Goal: Register for event/course

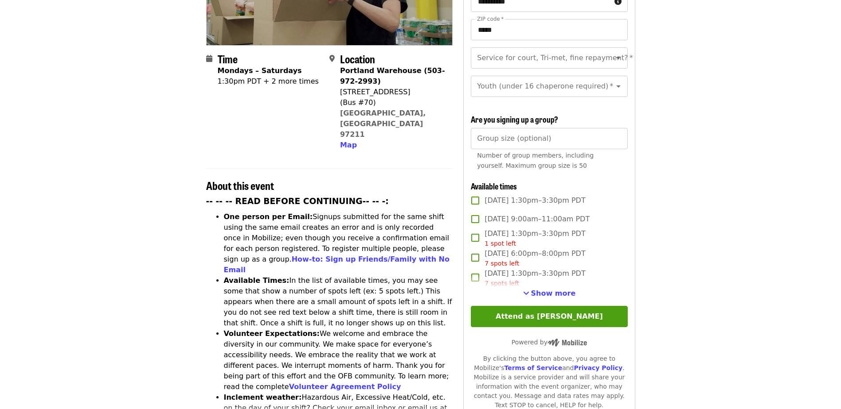
scroll to position [201, 0]
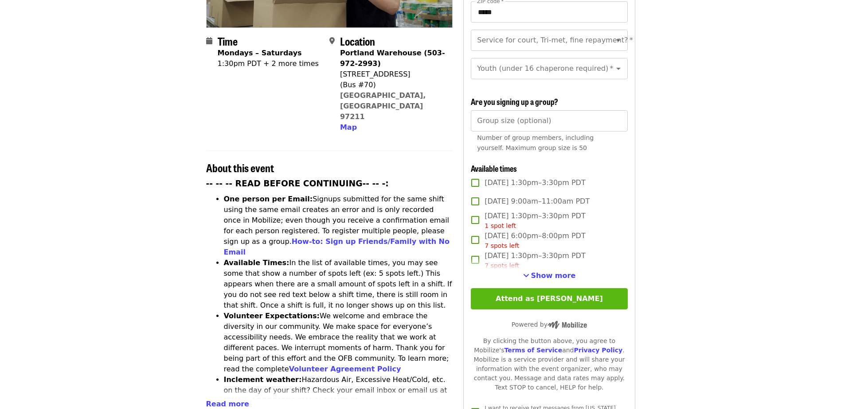
click at [507, 297] on button "Attend as [PERSON_NAME]" at bounding box center [549, 298] width 156 height 21
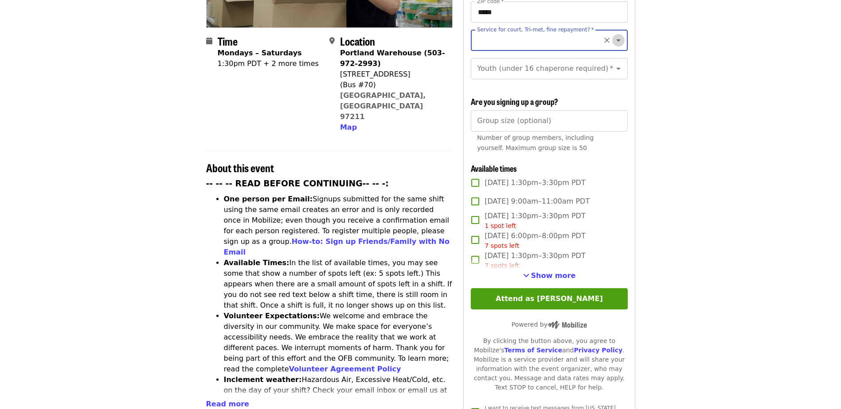
click at [613, 35] on icon "Open" at bounding box center [618, 40] width 11 height 11
click at [480, 50] on li "No" at bounding box center [546, 49] width 150 height 16
type input "**"
click at [616, 68] on icon "Open" at bounding box center [618, 69] width 4 height 2
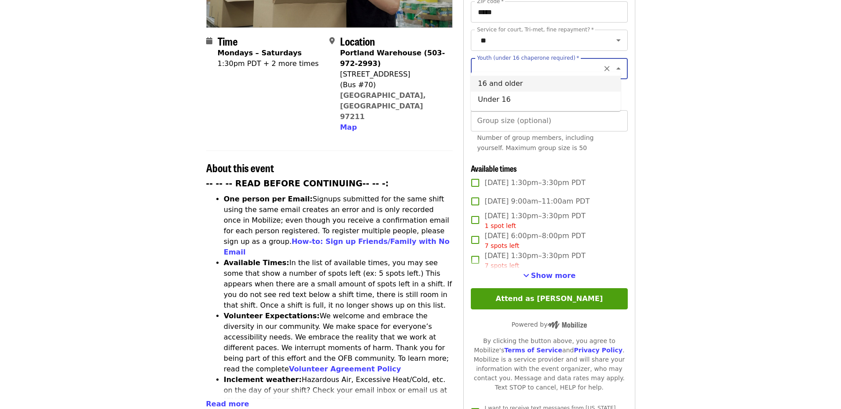
click at [510, 85] on li "16 and older" at bounding box center [546, 84] width 150 height 16
type input "**********"
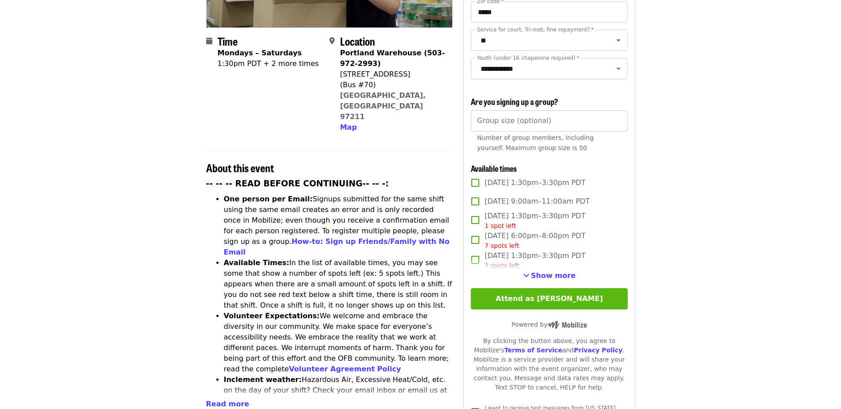
click at [542, 291] on button "Attend as [PERSON_NAME]" at bounding box center [549, 298] width 156 height 21
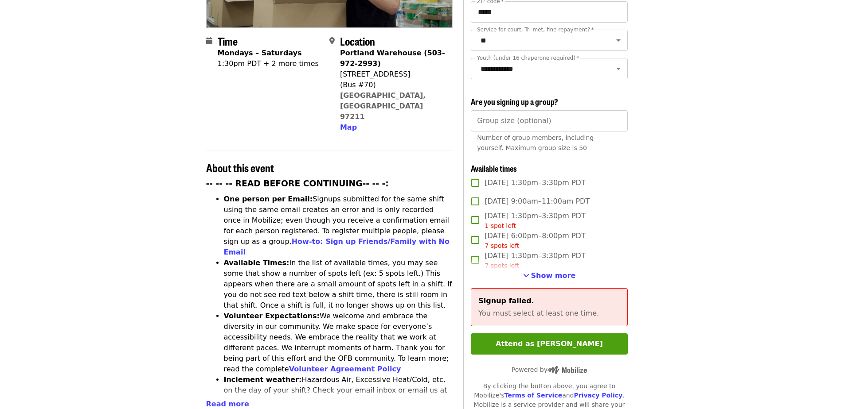
click at [666, 232] on article "July/Aug/Sept - [GEOGRAPHIC_DATA]: Repack/Sort (age [DEMOGRAPHIC_DATA]+) Highes…" at bounding box center [420, 308] width 841 height 940
click at [571, 314] on p "You must select at least one time." at bounding box center [548, 313] width 141 height 11
click at [545, 272] on span "Show more" at bounding box center [553, 276] width 45 height 8
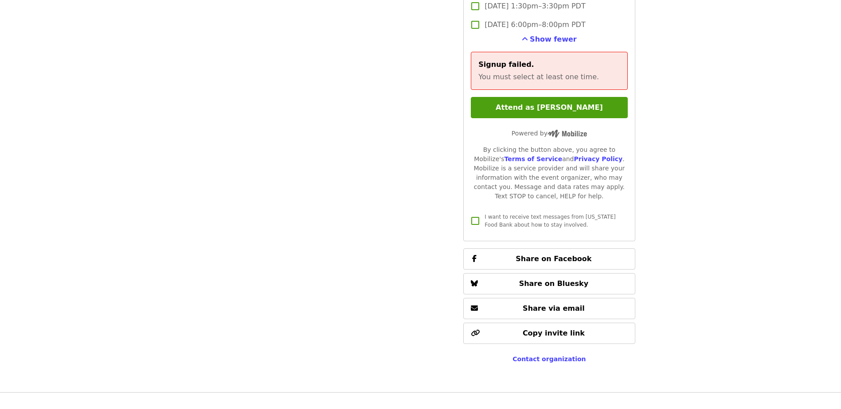
scroll to position [1442, 0]
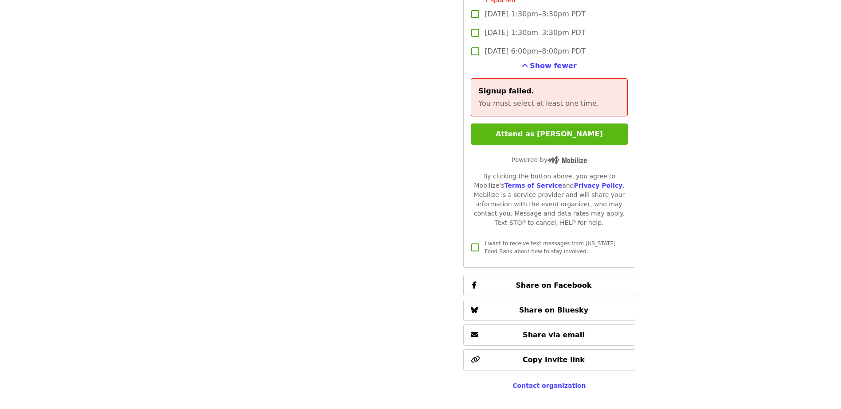
click at [577, 129] on button "Attend as [PERSON_NAME]" at bounding box center [549, 134] width 156 height 21
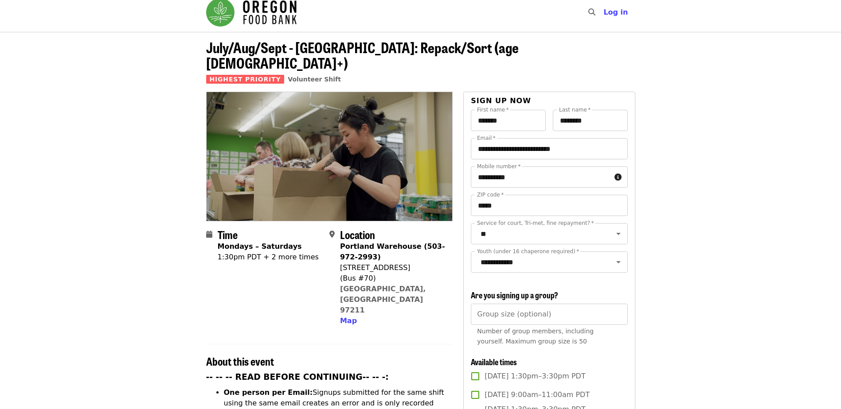
scroll to position [0, 0]
